Goal: Task Accomplishment & Management: Use online tool/utility

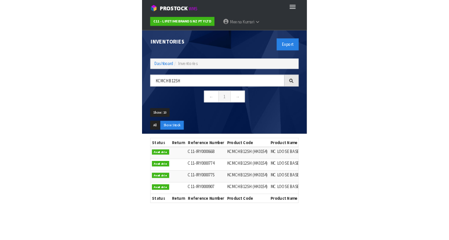
scroll to position [0, 187]
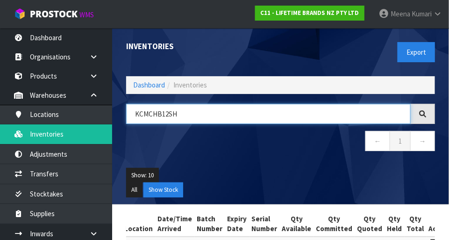
click at [245, 116] on input "KCMCHB12SH" at bounding box center [268, 114] width 285 height 20
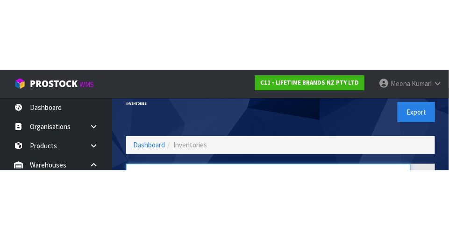
scroll to position [63, 0]
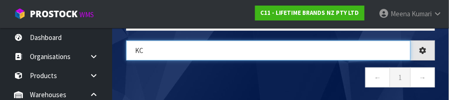
type input "K"
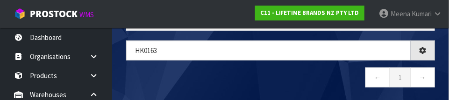
click at [209, 84] on nav "← 1 →" at bounding box center [280, 79] width 309 height 23
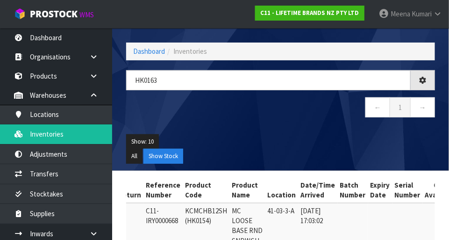
scroll to position [34, 0]
click at [280, 145] on ul "Show: 10 5 10 25 50" at bounding box center [280, 141] width 309 height 15
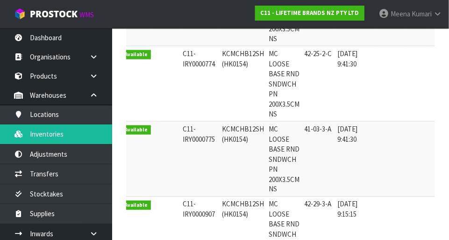
scroll to position [0, 0]
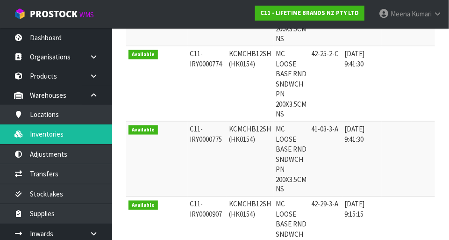
copy td "KCMCHB12SH"
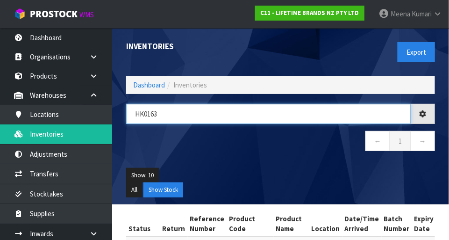
click at [209, 115] on input "HK0163" at bounding box center [268, 114] width 285 height 20
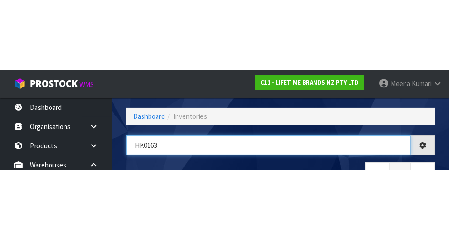
scroll to position [63, 0]
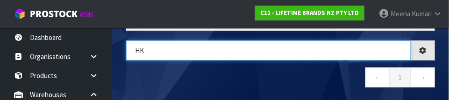
type input "H"
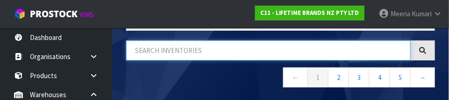
paste input "KCMCHB12SH"
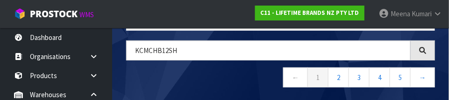
click at [228, 81] on nav "← 1 2 3 4 5 →" at bounding box center [280, 79] width 309 height 23
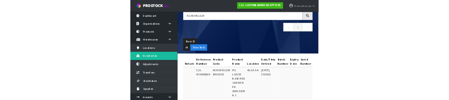
scroll to position [0, 0]
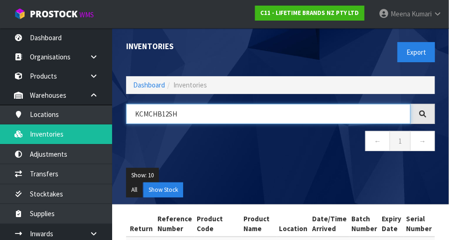
click at [165, 115] on input "KCMCHB12SH" at bounding box center [268, 114] width 285 height 20
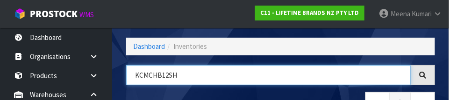
scroll to position [63, 0]
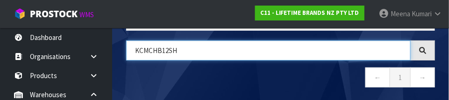
click at [168, 53] on input "KCMCHB12SH" at bounding box center [268, 51] width 285 height 20
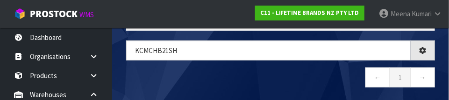
click at [262, 77] on nav "← 1 →" at bounding box center [280, 79] width 309 height 23
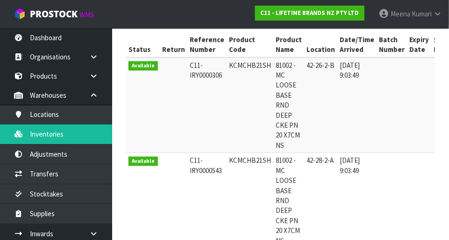
scroll to position [0, 0]
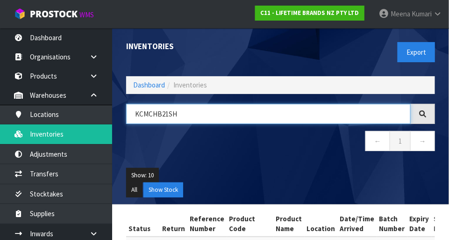
click at [200, 117] on input "KCMCHB21SH" at bounding box center [268, 114] width 285 height 20
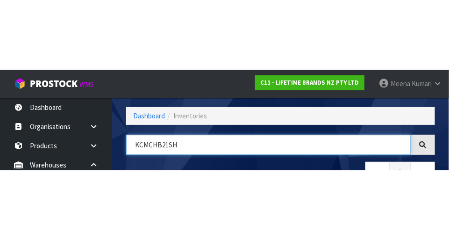
scroll to position [63, 0]
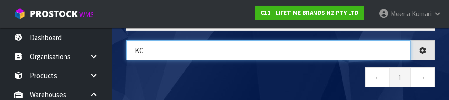
type input "K"
type input "2122"
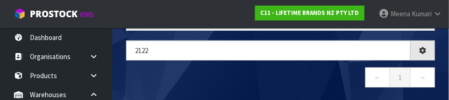
click at [201, 83] on nav "← 1 →" at bounding box center [280, 79] width 309 height 23
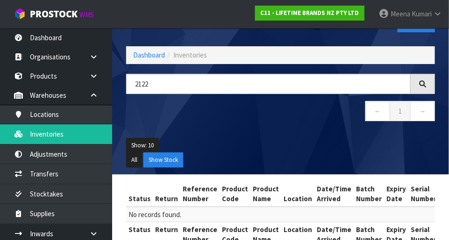
scroll to position [6, 0]
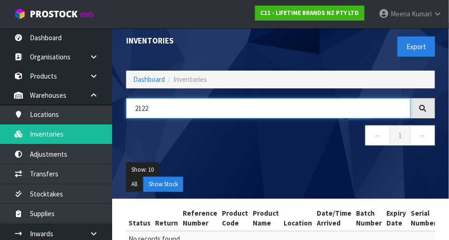
click at [185, 109] on input "2122" at bounding box center [268, 108] width 285 height 20
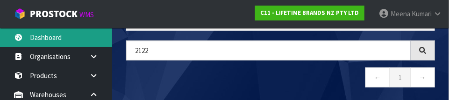
click at [58, 34] on link "Dashboard" at bounding box center [56, 37] width 112 height 19
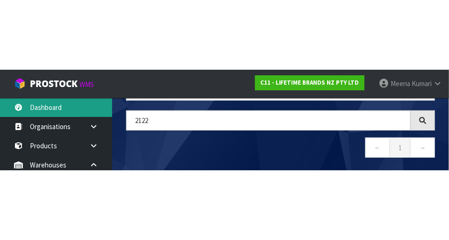
scroll to position [52, 0]
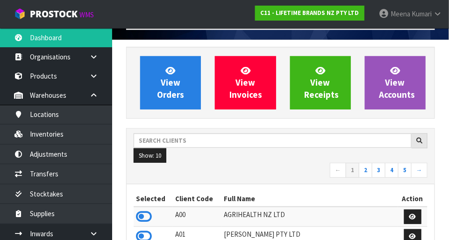
scroll to position [757, 323]
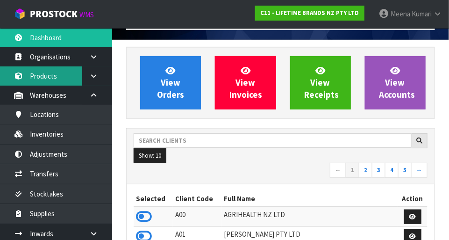
click at [58, 79] on link "Products" at bounding box center [56, 75] width 112 height 19
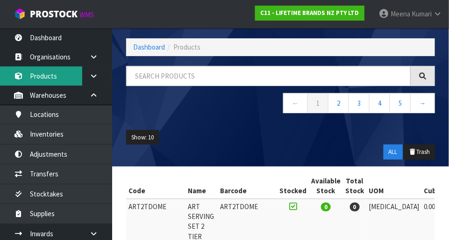
scroll to position [52, 0]
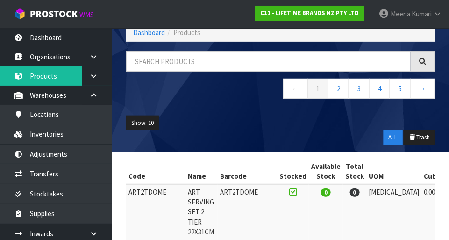
click at [187, 80] on nav "← 1 2 3 4 5 →" at bounding box center [280, 89] width 309 height 23
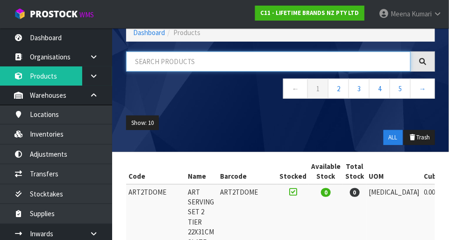
click at [217, 64] on input "text" at bounding box center [268, 61] width 285 height 20
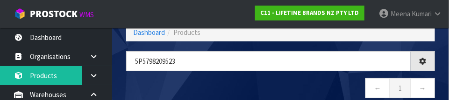
click at [198, 82] on nav "← 1 →" at bounding box center [280, 89] width 309 height 23
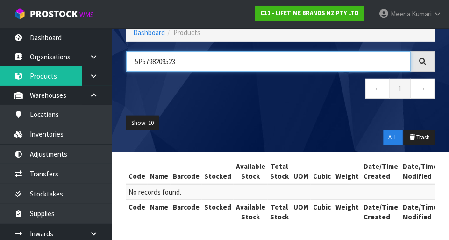
click at [169, 59] on input "5P5798209523" at bounding box center [268, 61] width 285 height 20
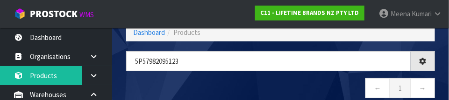
click at [254, 85] on nav "← 1 →" at bounding box center [280, 89] width 309 height 23
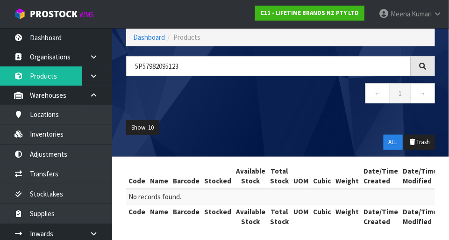
scroll to position [48, 0]
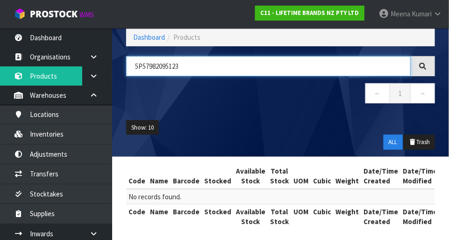
click at [142, 63] on input "5P57982095123" at bounding box center [268, 66] width 285 height 20
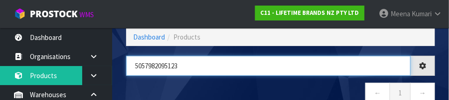
type input "5057982095123"
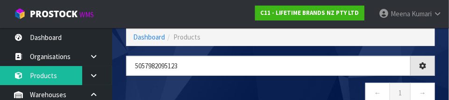
click at [280, 84] on nav "← 1 →" at bounding box center [280, 94] width 309 height 23
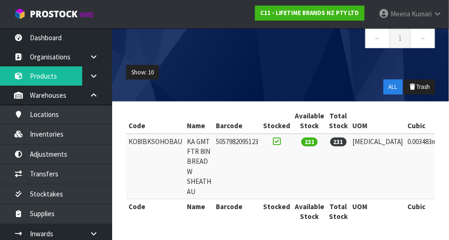
scroll to position [102, 0]
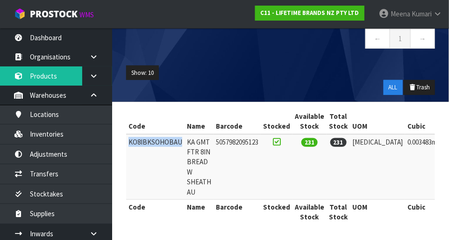
copy td "KO8IBKSOHOBAU"
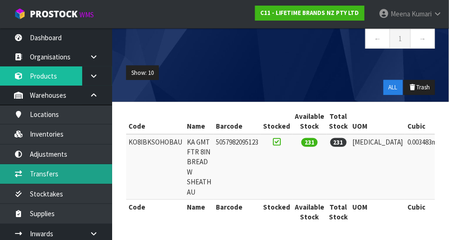
click at [67, 179] on link "Transfers" at bounding box center [56, 173] width 112 height 19
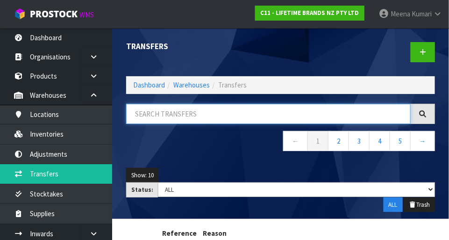
paste input "KO8IBKSOHOBAU"
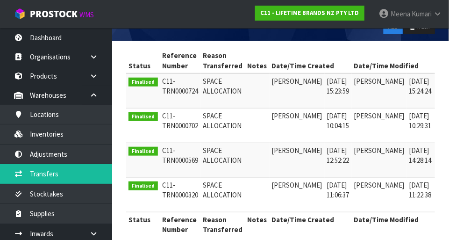
scroll to position [178, 0]
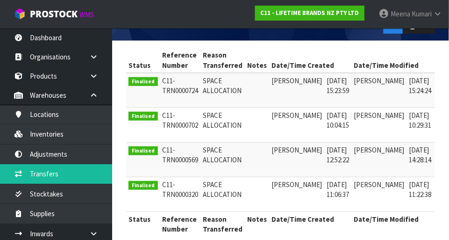
type input "KO8IBKSOHOBAU"
click at [280, 87] on link at bounding box center [446, 83] width 17 height 15
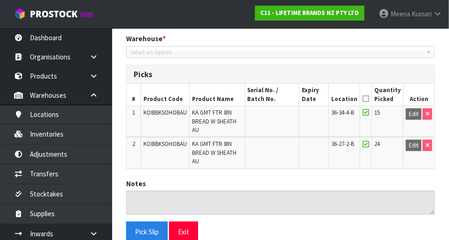
type input "[DATE]"
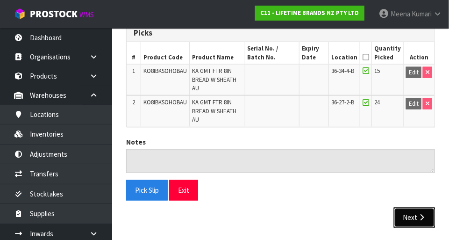
click at [280, 222] on button "Next" at bounding box center [414, 217] width 41 height 20
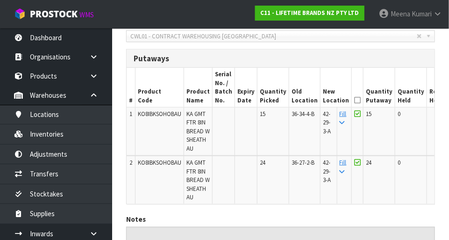
scroll to position [0, 26]
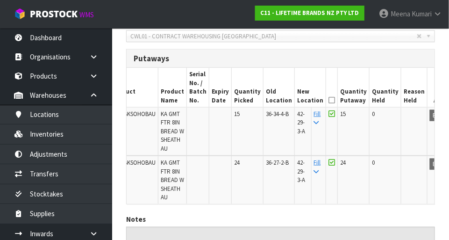
click at [199, 61] on h3 "Putaways" at bounding box center [281, 58] width 294 height 9
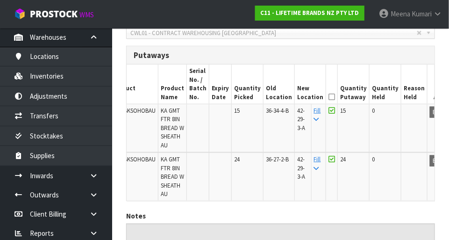
scroll to position [214, 0]
click at [152, 10] on nav "Toggle navigation ProStock WMS C11 - LIFETIME BRANDS NZ PTY LTD [PERSON_NAME] L…" at bounding box center [224, 14] width 449 height 29
click at [152, 3] on nav "Toggle navigation ProStock WMS C11 - LIFETIME BRANDS NZ PTY LTD [PERSON_NAME] L…" at bounding box center [224, 14] width 449 height 29
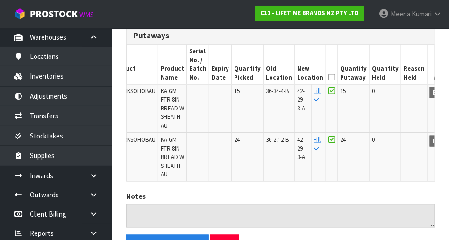
scroll to position [247, 0]
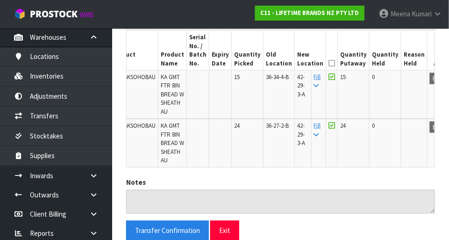
click at [178, 48] on th "Product Name" at bounding box center [172, 50] width 29 height 39
click at [178, 49] on th "Product Name" at bounding box center [172, 50] width 29 height 39
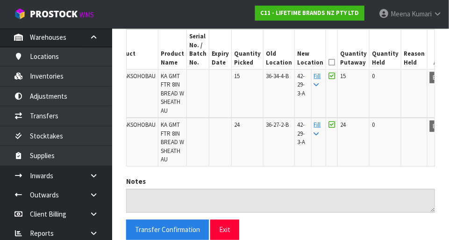
click at [180, 43] on th "Product Name" at bounding box center [172, 49] width 29 height 39
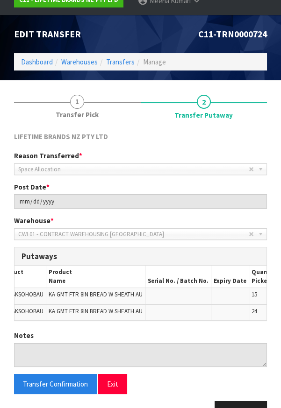
scroll to position [62, 0]
